Goal: Check status: Check status

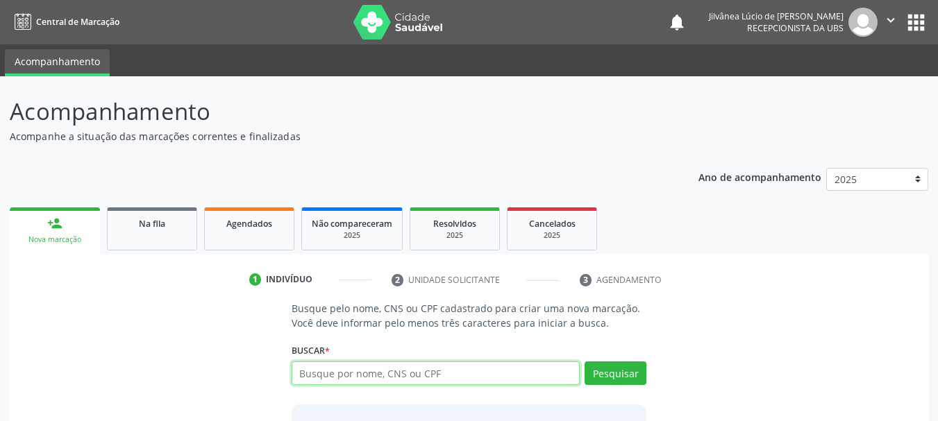
click at [344, 369] on input "text" at bounding box center [436, 374] width 289 height 24
click at [401, 374] on input "[PERSON_NAME]" at bounding box center [436, 374] width 289 height 24
type input "[PERSON_NAME]"
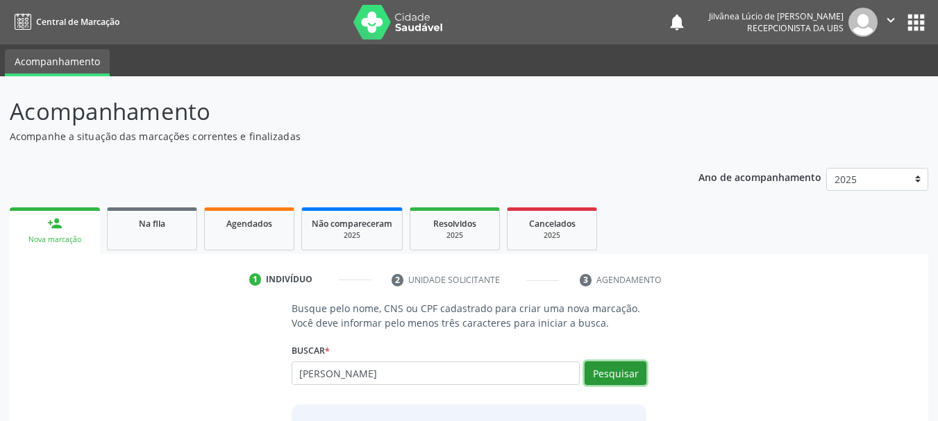
click at [640, 365] on button "Pesquisar" at bounding box center [616, 374] width 62 height 24
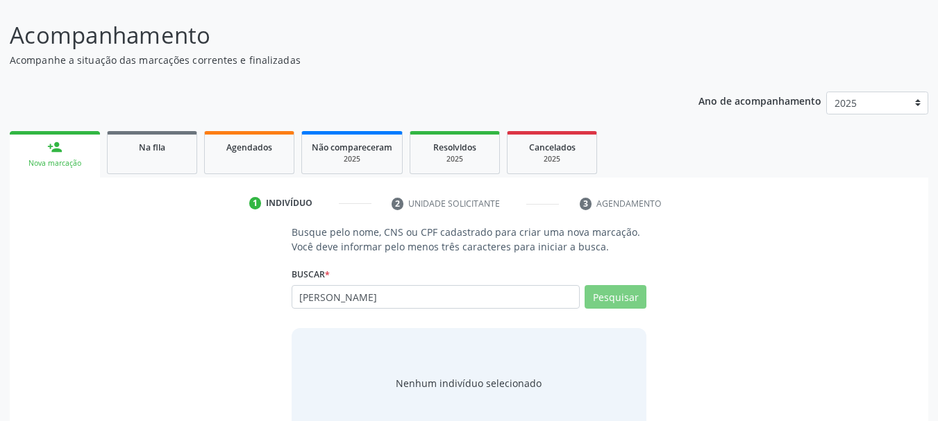
scroll to position [114, 0]
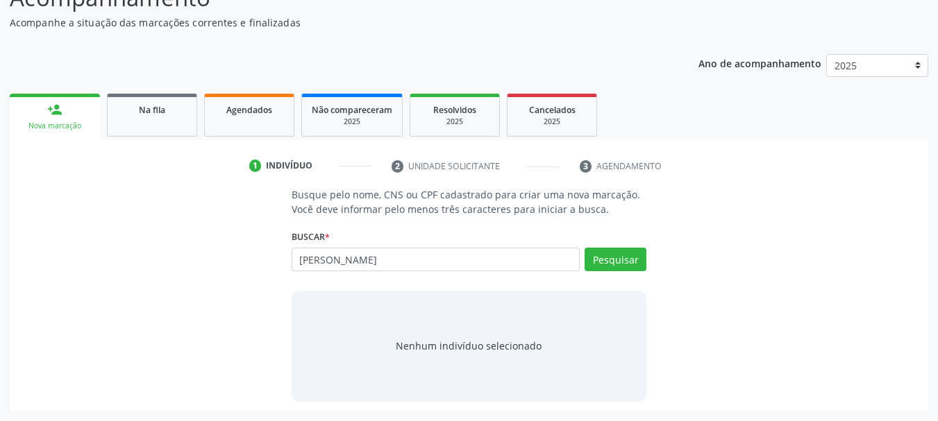
click at [806, 251] on div "Busque pelo nome, CNS ou CPF cadastrado para criar uma nova marcação. Você deve…" at bounding box center [468, 294] width 899 height 214
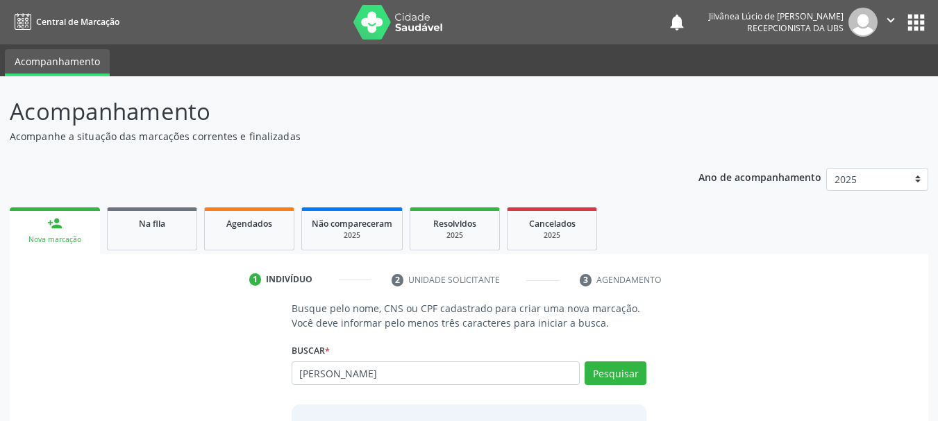
click at [891, 17] on icon "" at bounding box center [890, 19] width 15 height 15
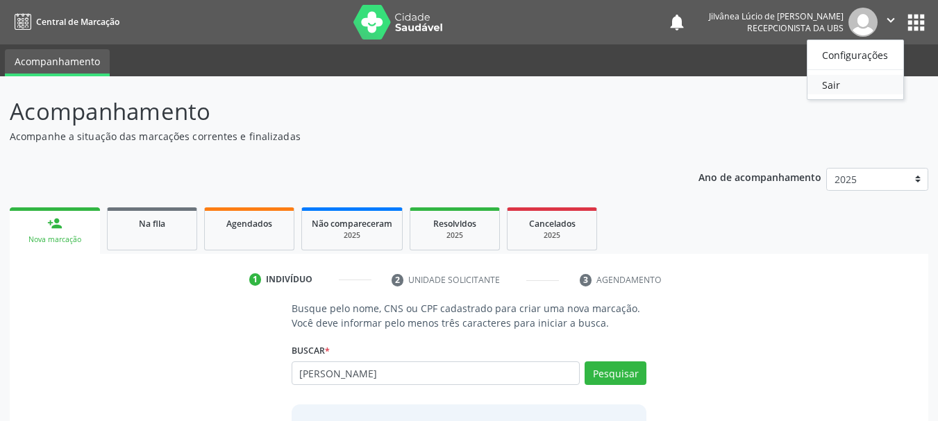
click at [839, 90] on link "Sair" at bounding box center [856, 84] width 96 height 19
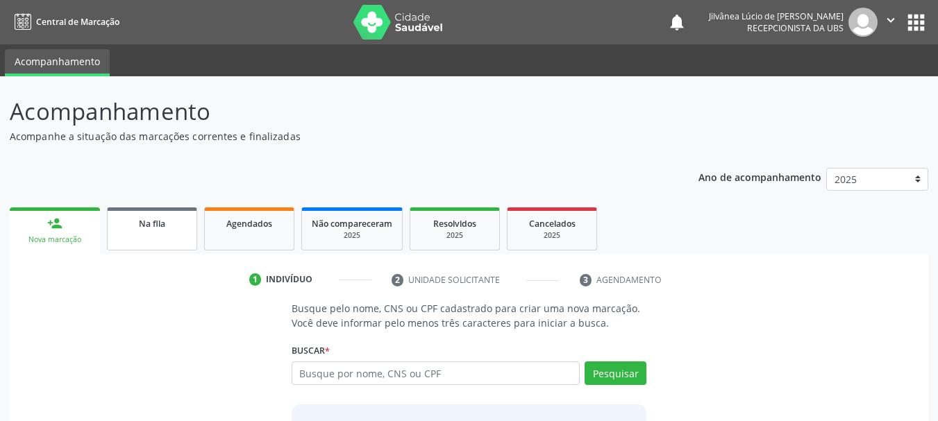
click at [158, 234] on link "Na fila" at bounding box center [152, 229] width 90 height 43
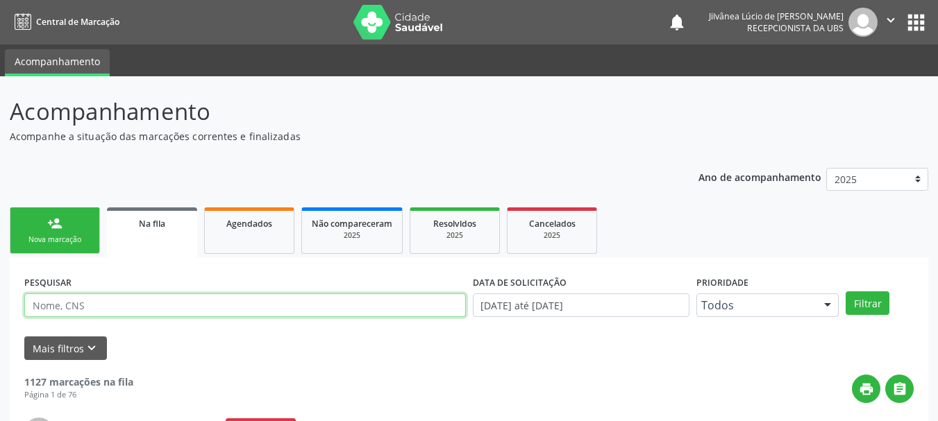
click at [155, 308] on input "text" at bounding box center [245, 306] width 442 height 24
type input "[PERSON_NAME]"
click at [846, 292] on button "Filtrar" at bounding box center [868, 304] width 44 height 24
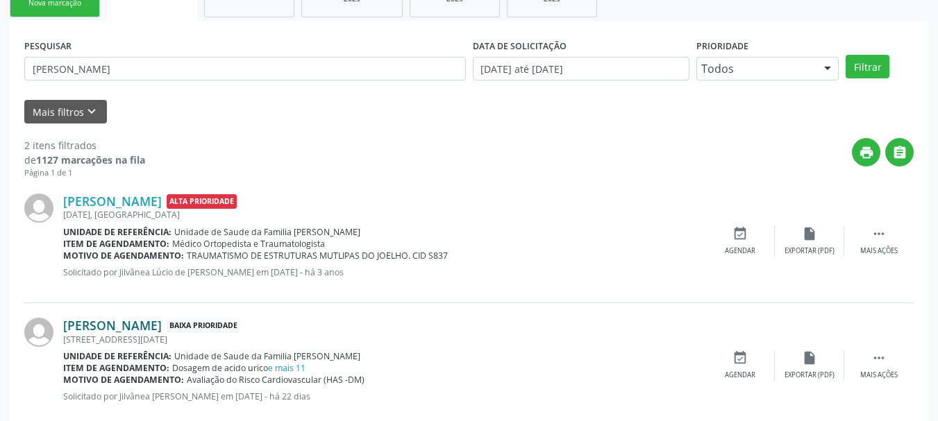
scroll to position [267, 0]
